Goal: Information Seeking & Learning: Learn about a topic

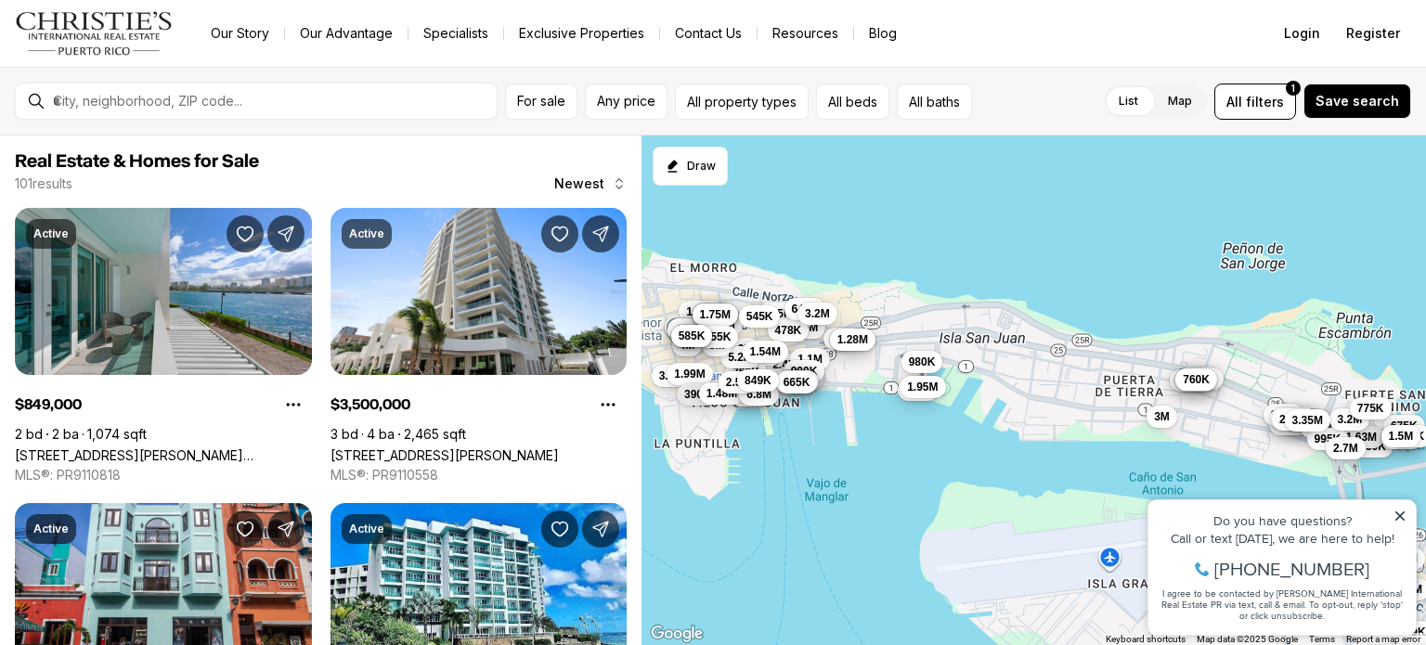
scroll to position [1485, 0]
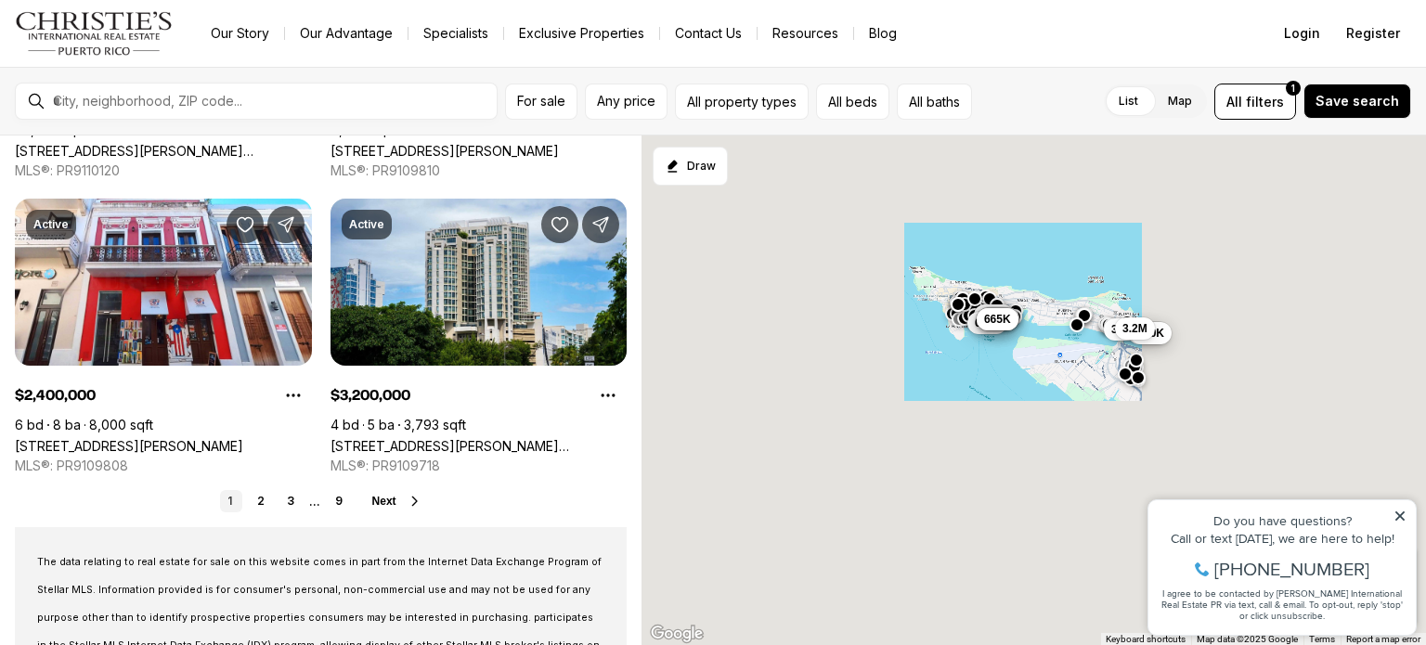
scroll to position [1728, 0]
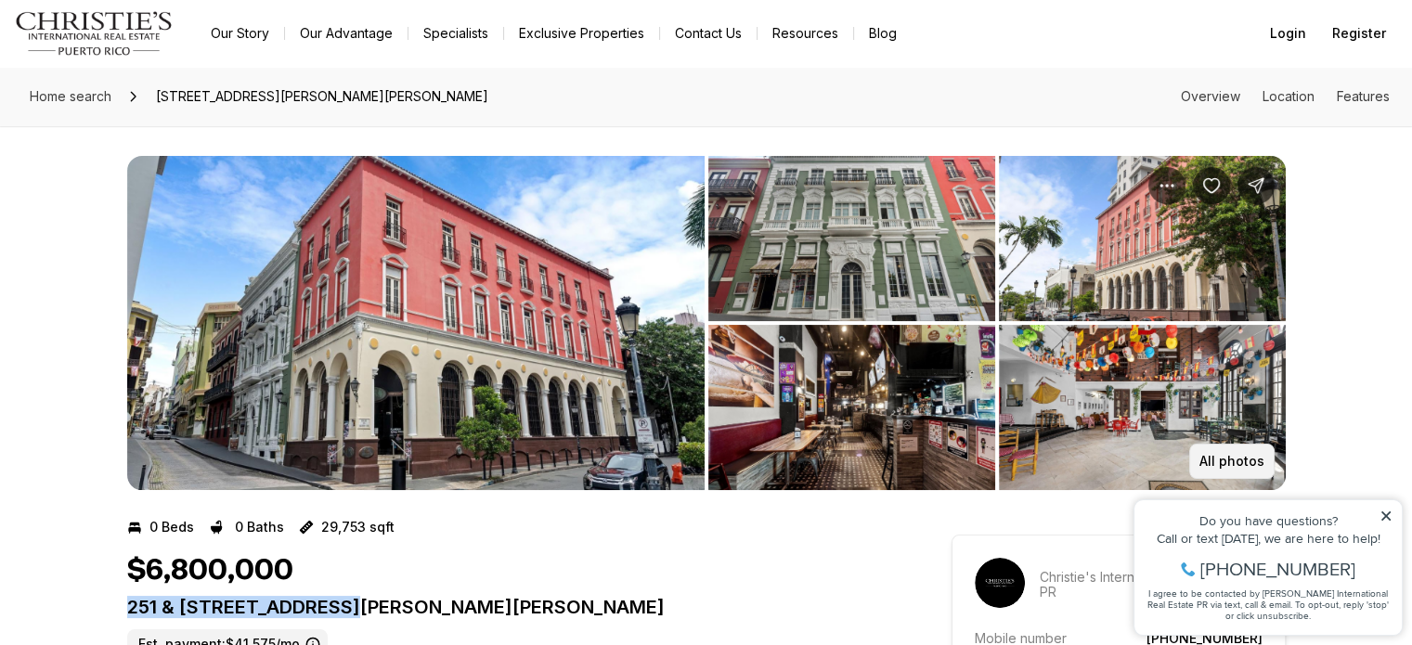
click at [1241, 447] on button "All photos" at bounding box center [1231, 461] width 85 height 35
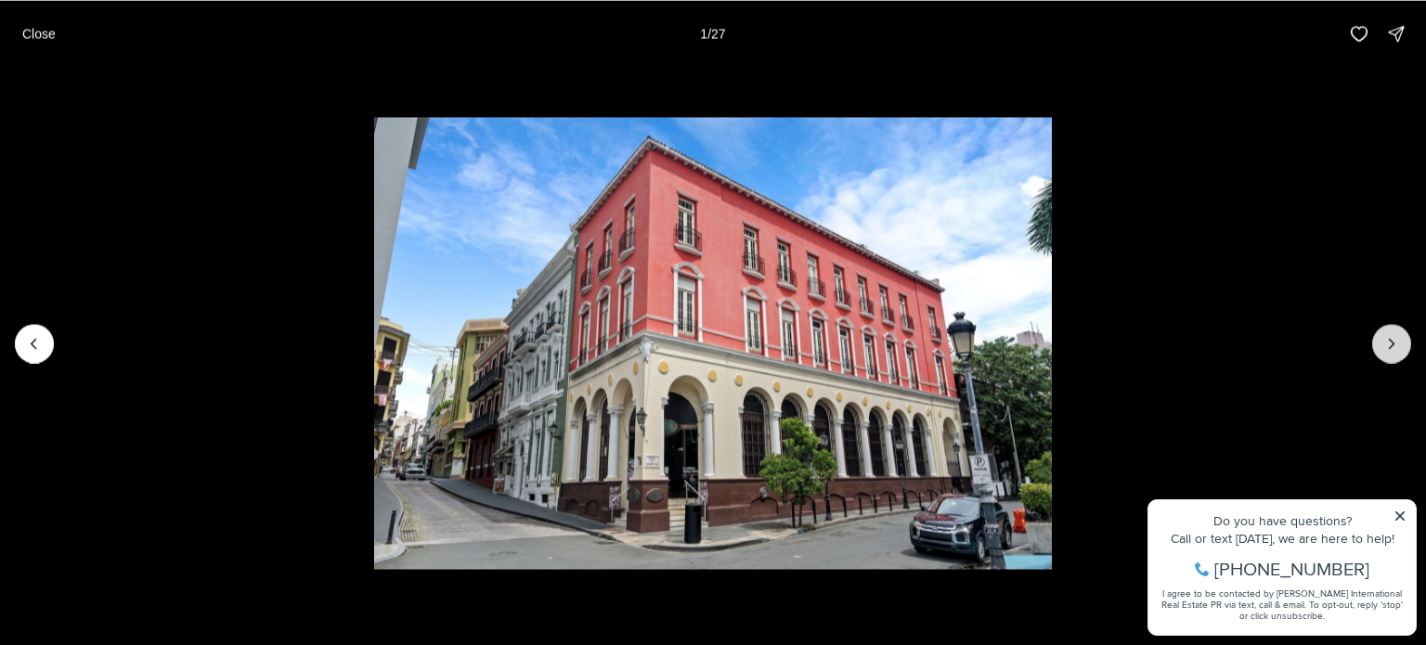
click at [1380, 344] on button "Next slide" at bounding box center [1391, 343] width 39 height 39
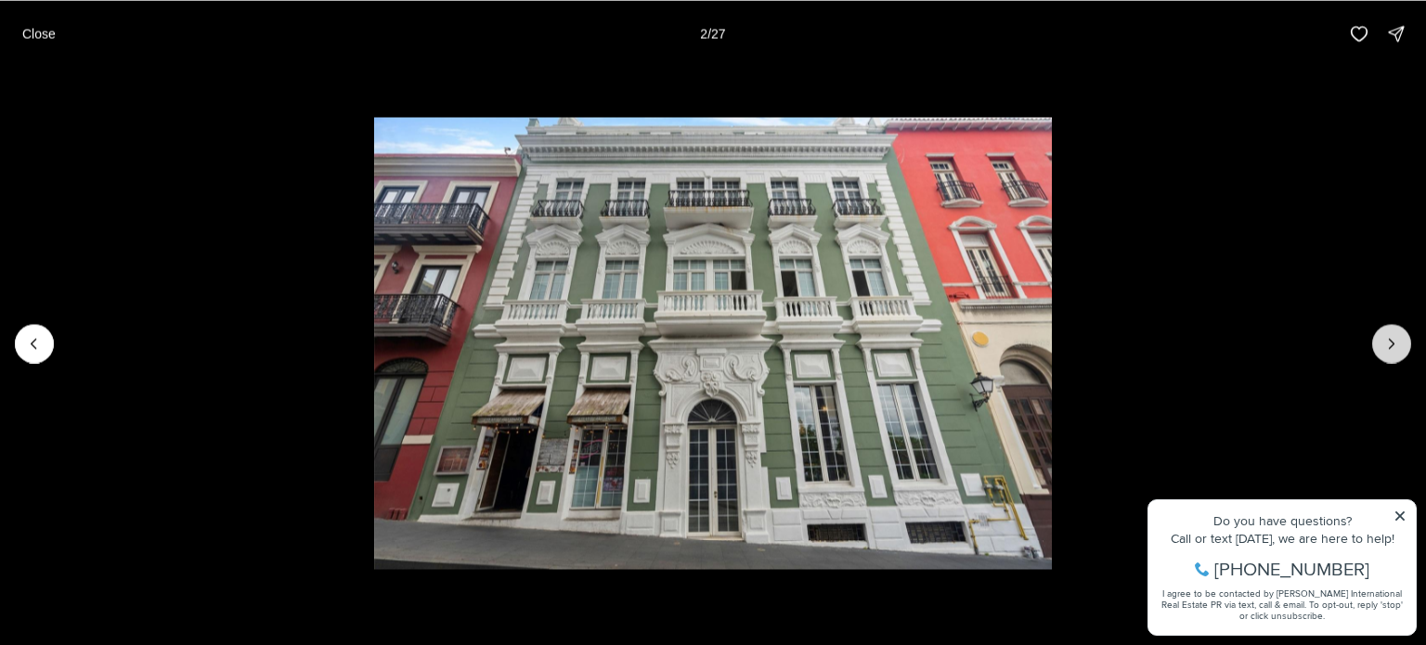
click at [1380, 344] on button "Next slide" at bounding box center [1391, 343] width 39 height 39
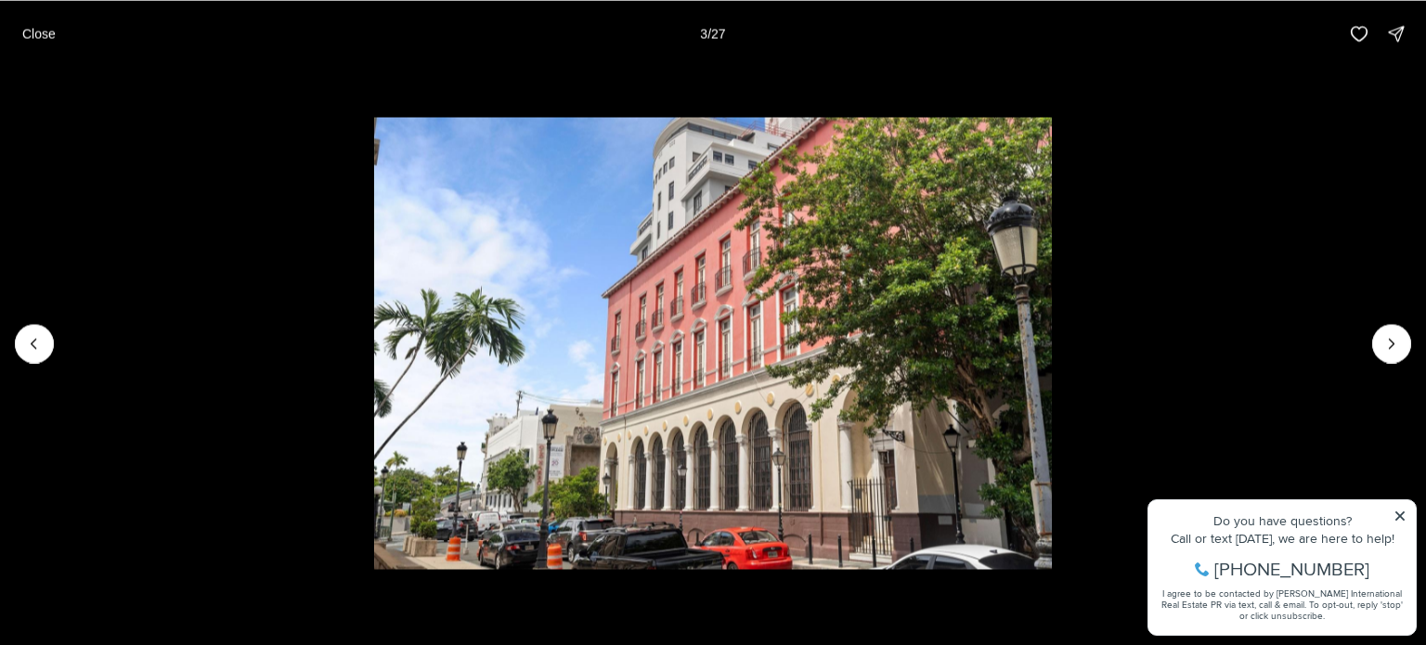
click at [53, 343] on li "3 of 27" at bounding box center [713, 343] width 1426 height 552
click at [5, 346] on li "3 of 27" at bounding box center [713, 343] width 1426 height 552
click at [23, 340] on button "Previous slide" at bounding box center [34, 343] width 39 height 39
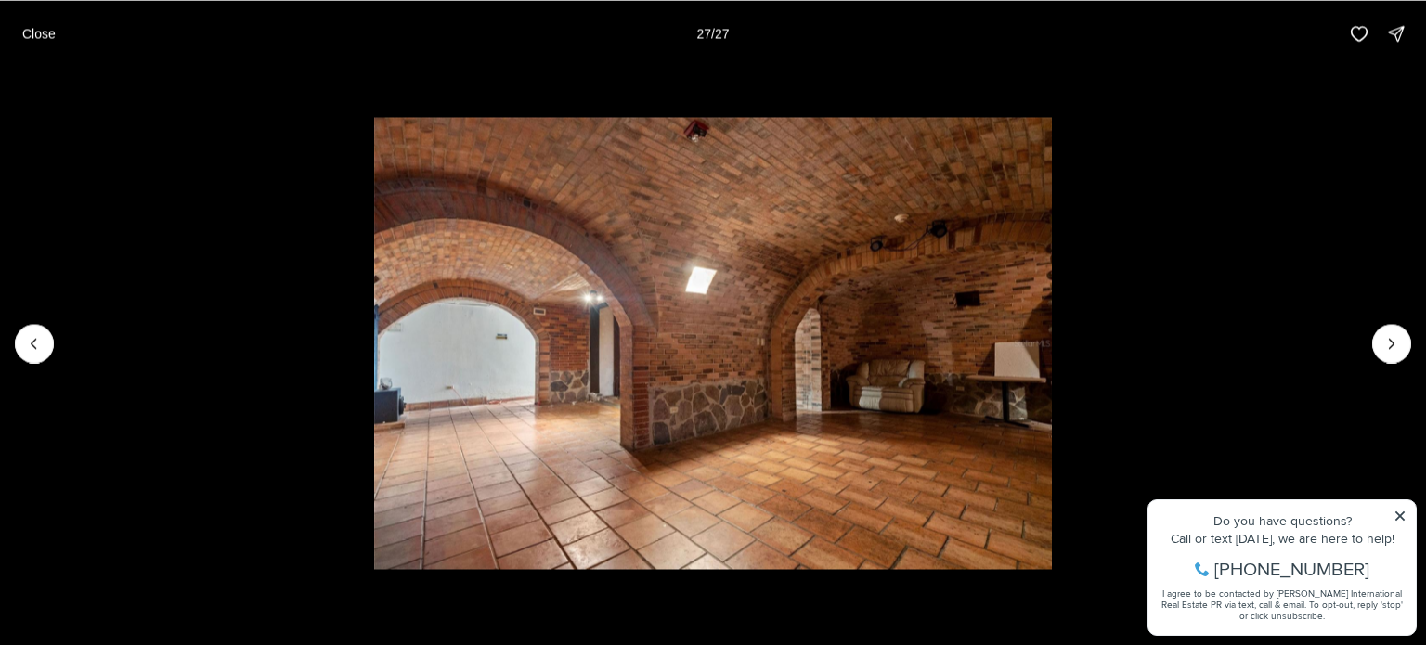
click at [1228, 113] on li "27 of 27" at bounding box center [713, 343] width 1426 height 552
click at [24, 44] on button "Close" at bounding box center [39, 33] width 56 height 37
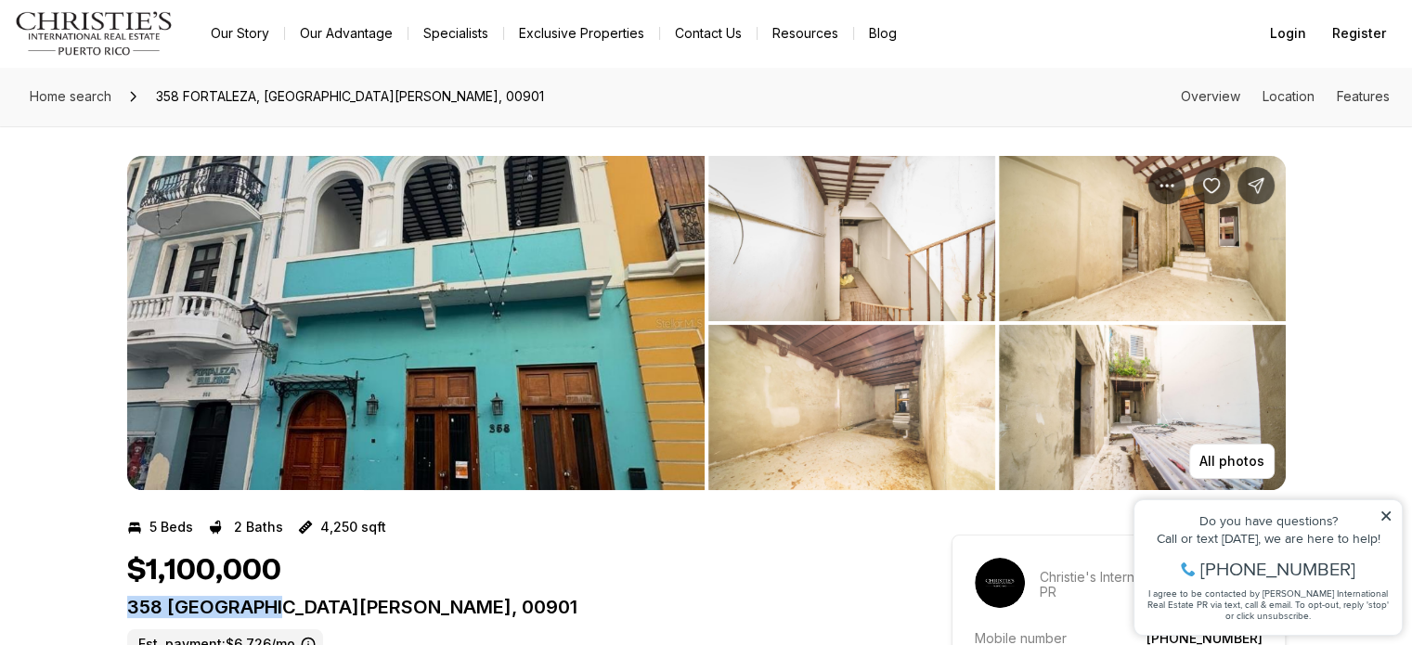
click at [434, 232] on img "View image gallery" at bounding box center [415, 323] width 577 height 334
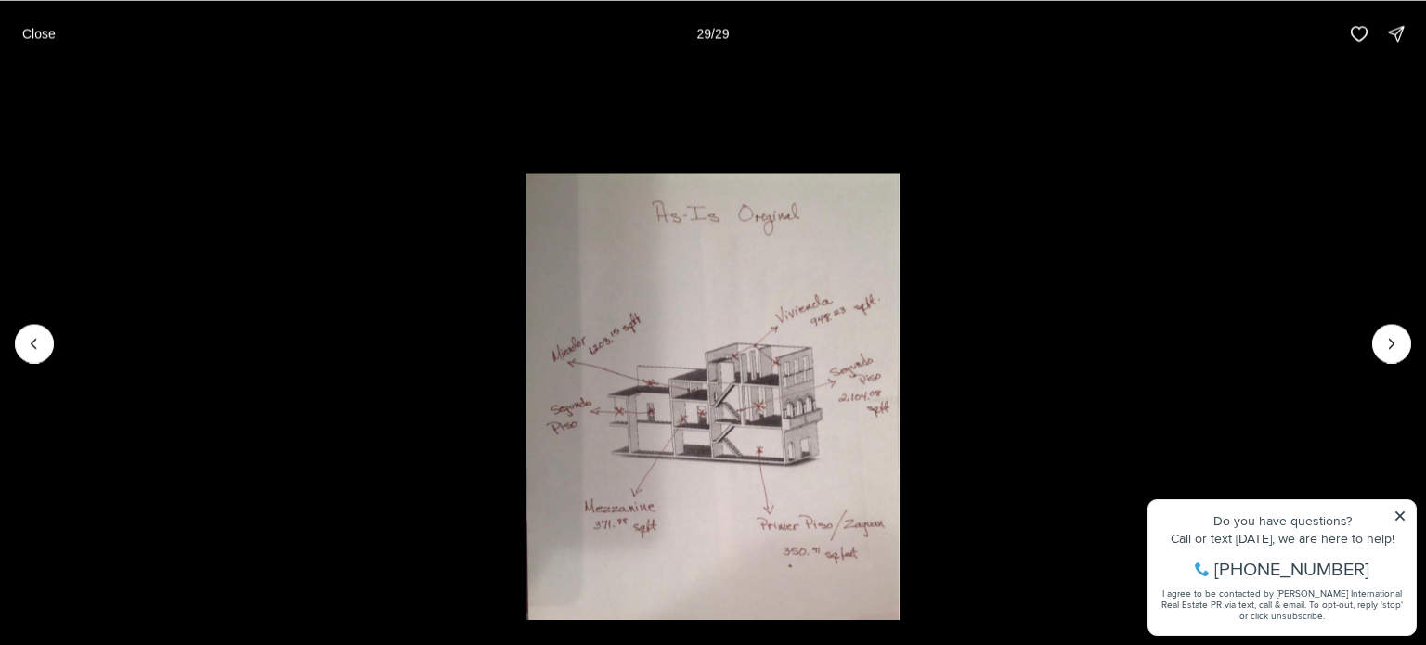
click at [1118, 237] on li "29 of 29" at bounding box center [713, 343] width 1426 height 552
click at [53, 38] on p "Close" at bounding box center [38, 33] width 33 height 15
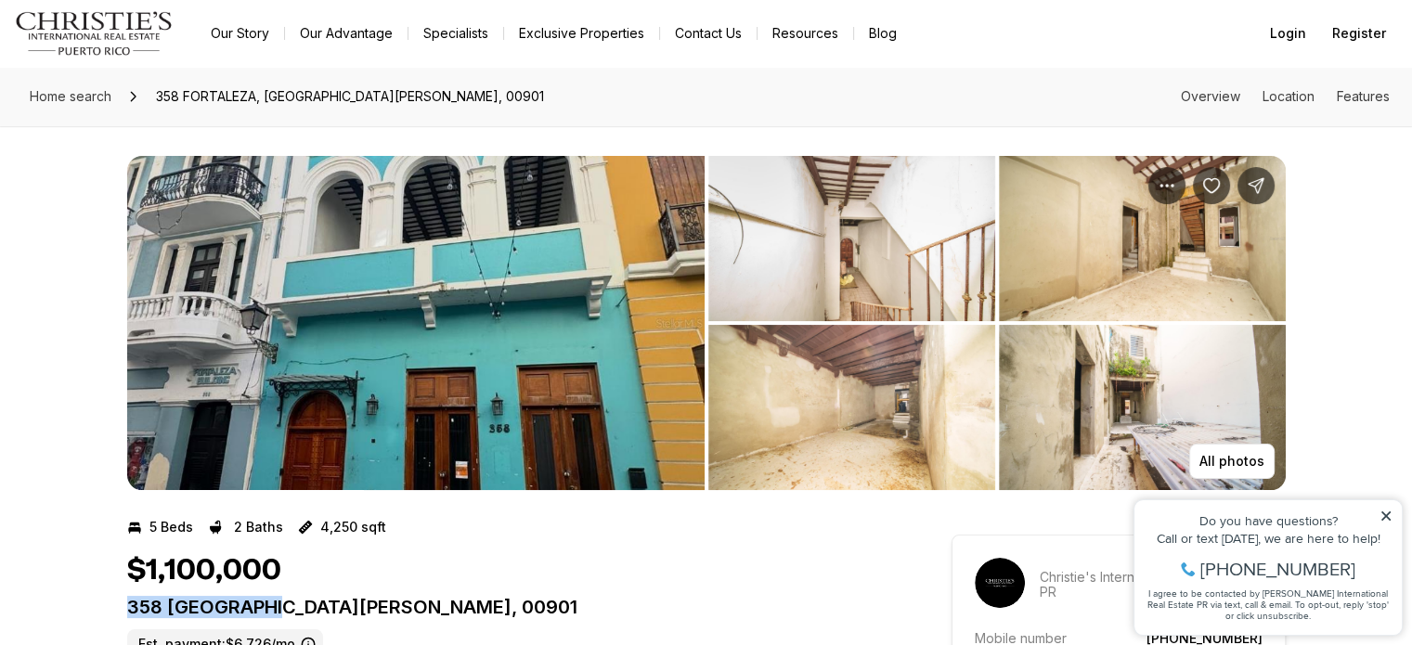
click at [537, 396] on img "View image gallery" at bounding box center [415, 323] width 577 height 334
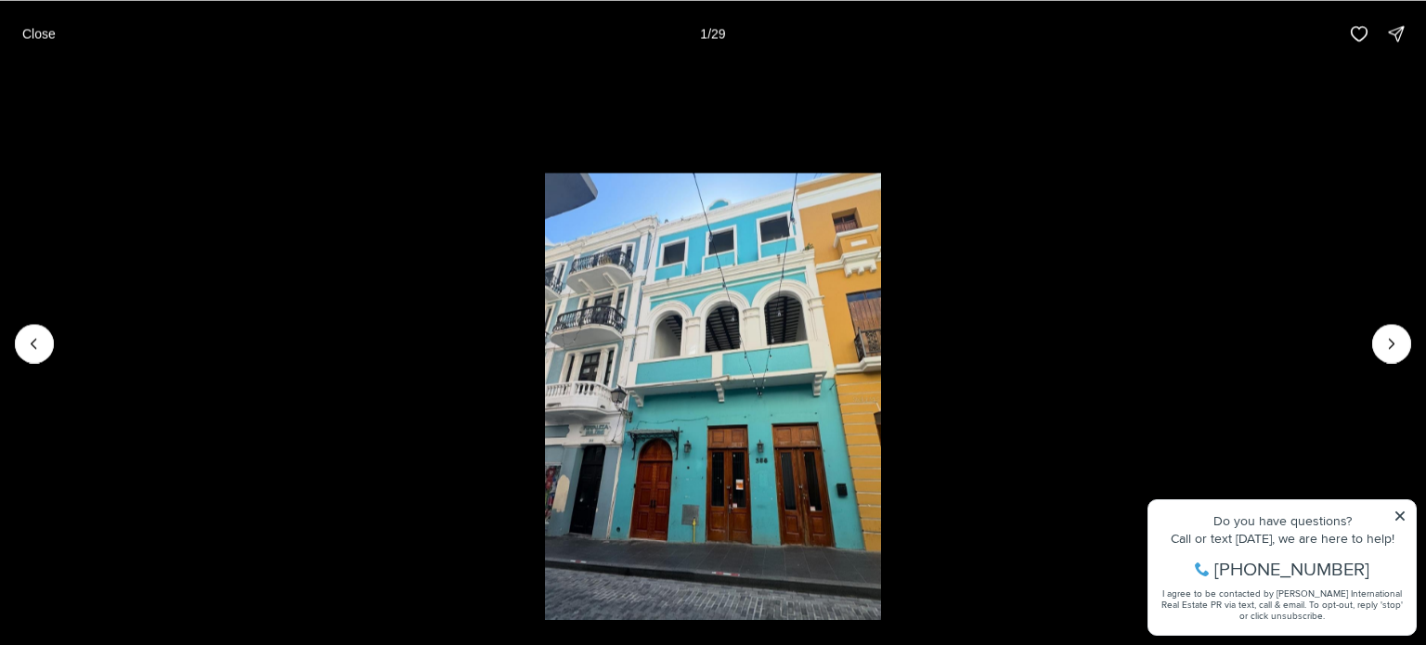
click at [384, 297] on li "1 of 29" at bounding box center [713, 343] width 1426 height 552
drag, startPoint x: 47, startPoint y: 34, endPoint x: 50, endPoint y: 49, distance: 15.1
click at [50, 49] on button "Close" at bounding box center [39, 33] width 56 height 37
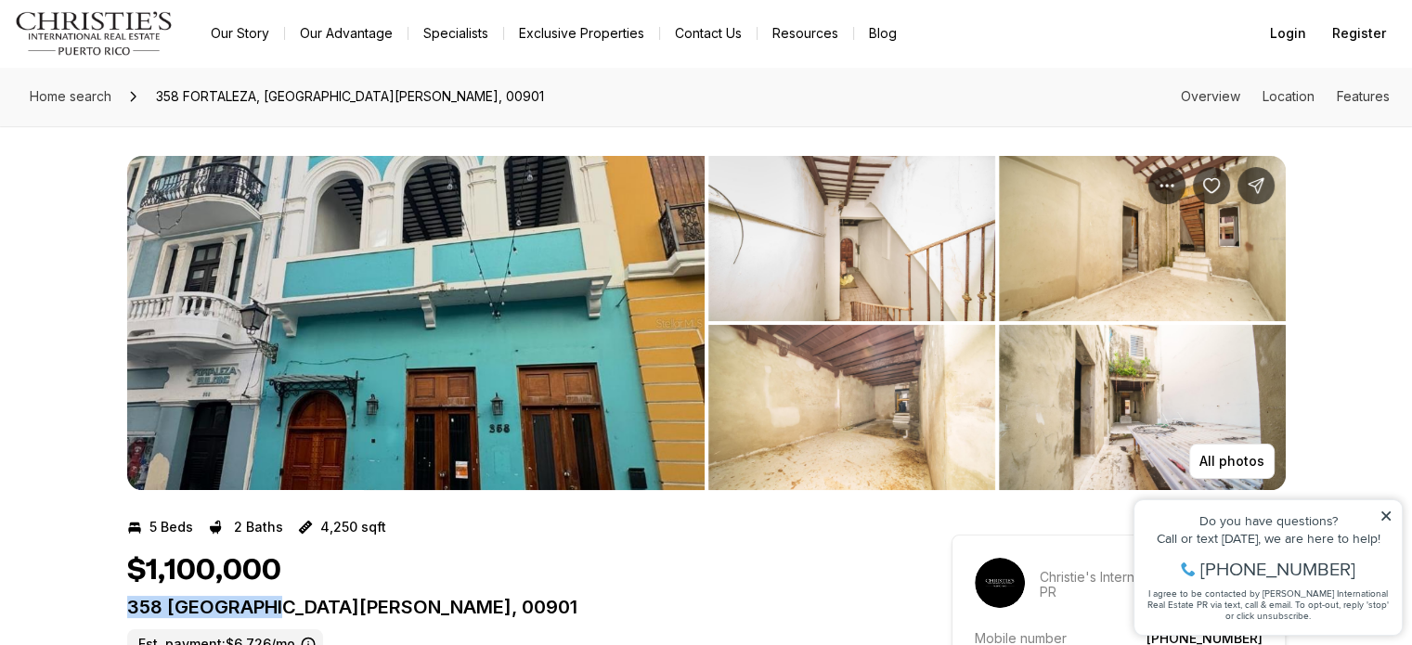
click at [553, 320] on img "View image gallery" at bounding box center [415, 323] width 577 height 334
